Goal: Task Accomplishment & Management: Use online tool/utility

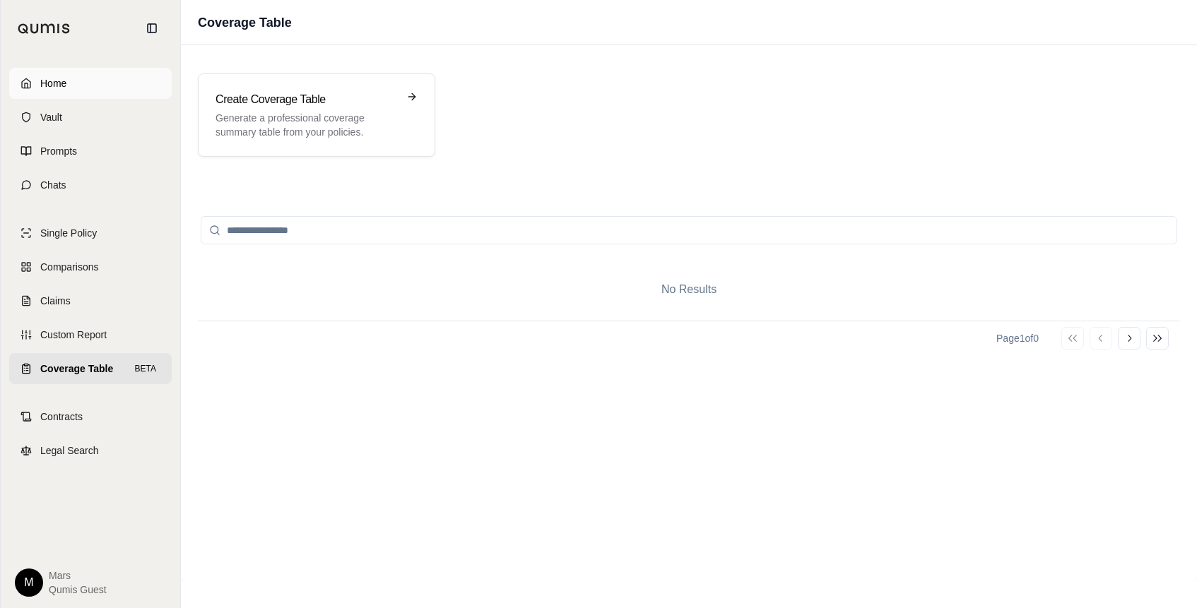
click at [44, 84] on span "Home" at bounding box center [53, 83] width 26 height 14
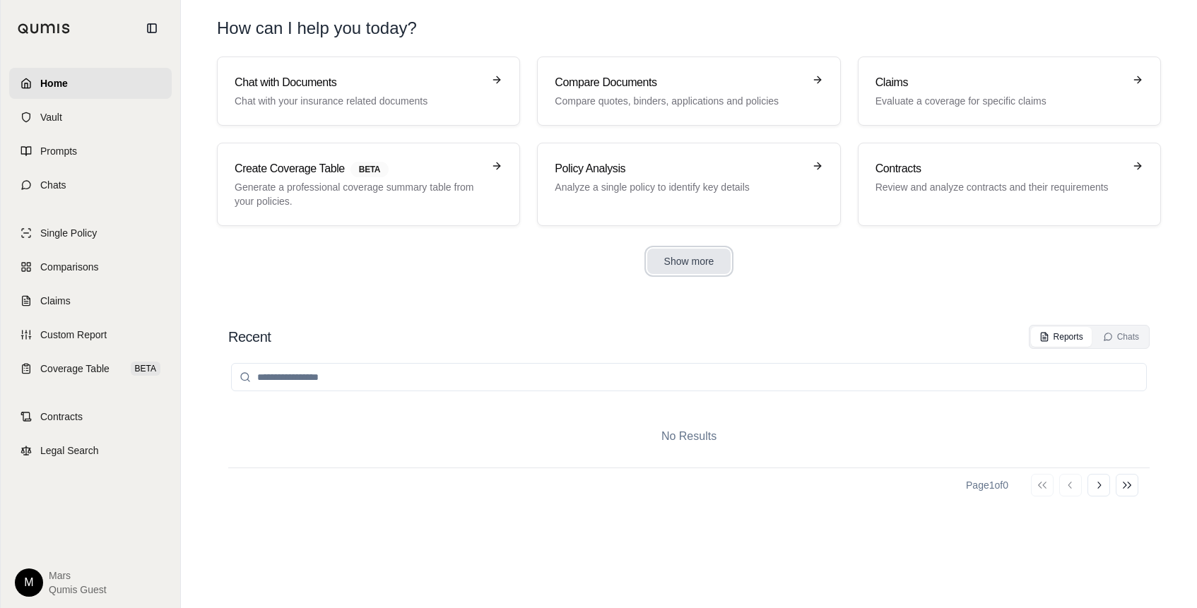
click at [687, 266] on button "Show more" at bounding box center [689, 261] width 84 height 25
click at [78, 590] on span "Qumis Guest" at bounding box center [78, 590] width 58 height 14
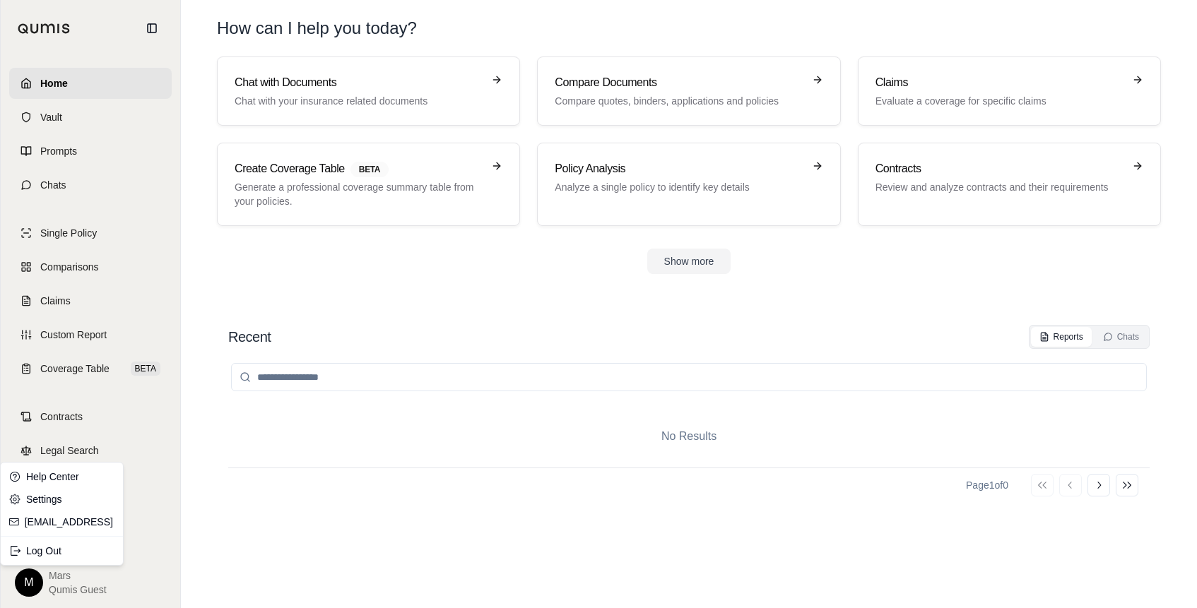
click at [39, 586] on html "Home Vault Prompts Chats Single Policy Comparisons Claims Custom Report Coverag…" at bounding box center [598, 304] width 1197 height 608
click at [52, 476] on link "Help Center" at bounding box center [62, 476] width 117 height 23
click at [29, 586] on html "Home Vault Prompts Chats Single Policy Comparisons Claims Custom Report Coverag…" at bounding box center [598, 304] width 1197 height 608
click at [44, 501] on link "Settings" at bounding box center [62, 499] width 117 height 23
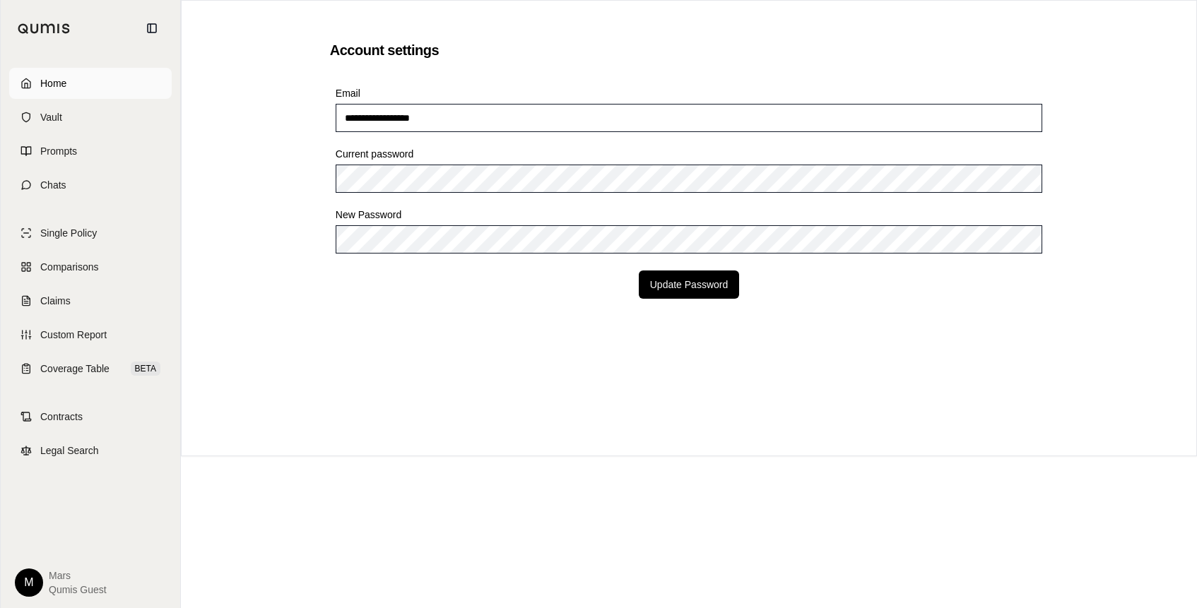
click at [47, 88] on span "Home" at bounding box center [53, 83] width 26 height 14
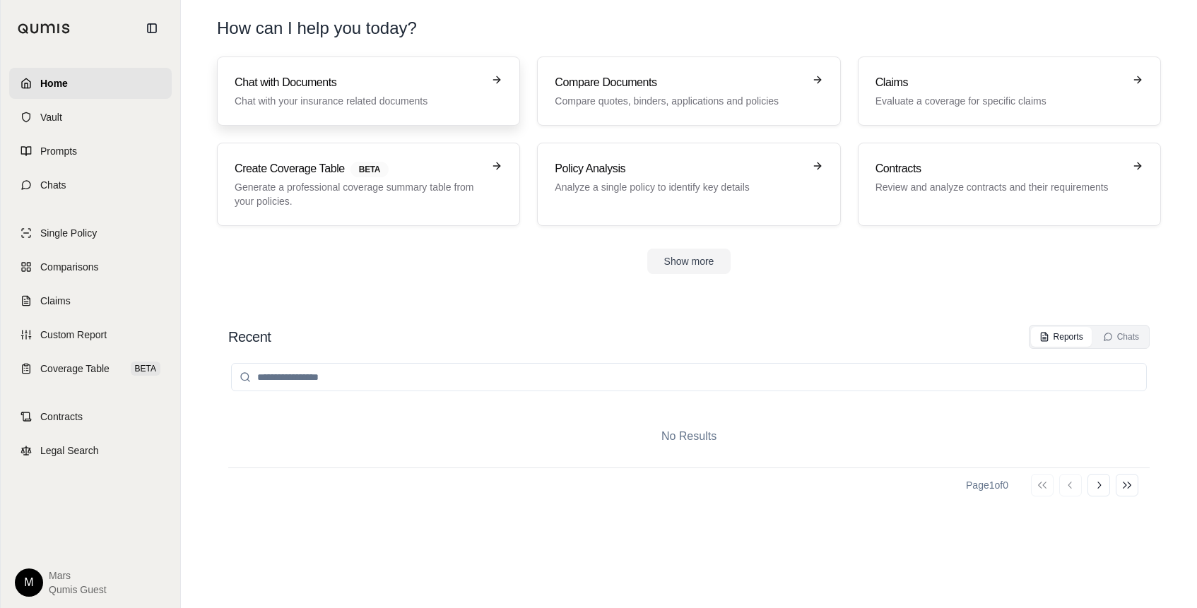
click at [268, 102] on p "Chat with your insurance related documents" at bounding box center [359, 101] width 248 height 14
